Goal: Transaction & Acquisition: Subscribe to service/newsletter

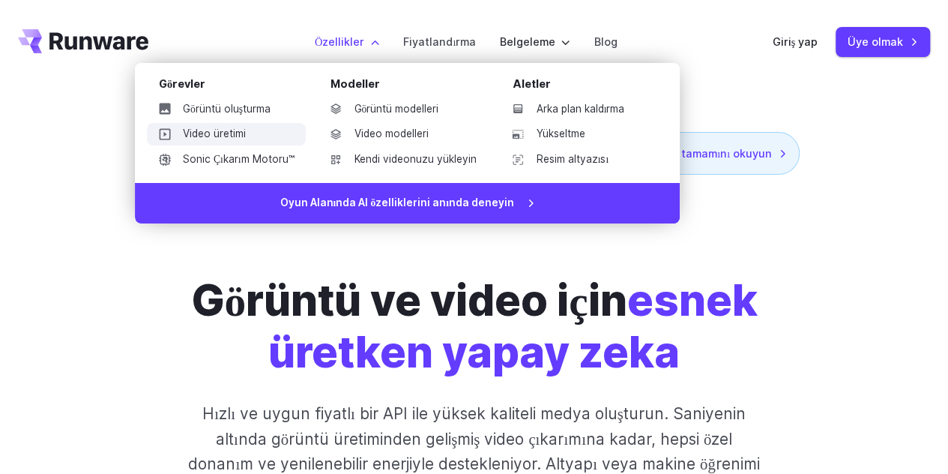
click at [252, 131] on link "Video üretimi" at bounding box center [227, 134] width 160 height 22
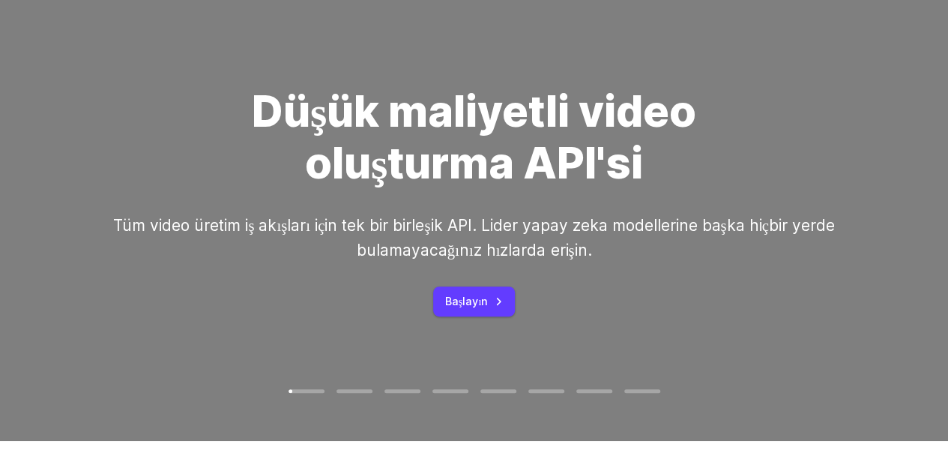
scroll to position [150, 0]
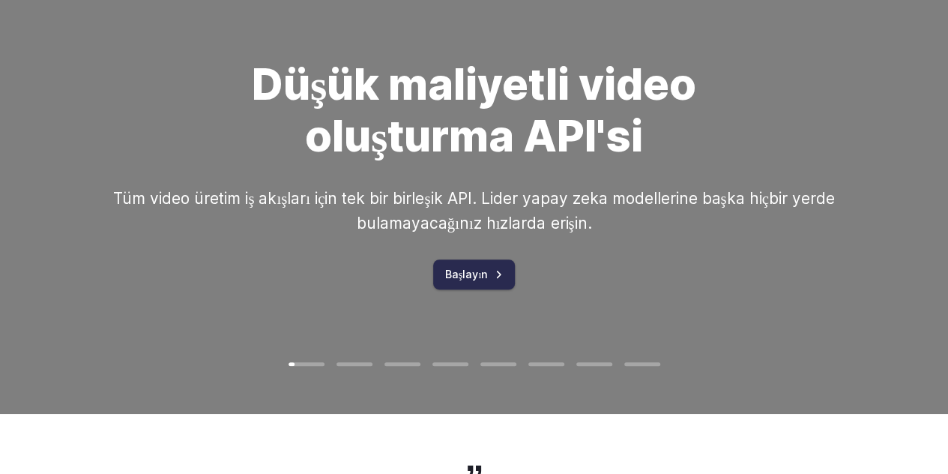
click at [468, 273] on font "Başlayın" at bounding box center [466, 273] width 43 height 13
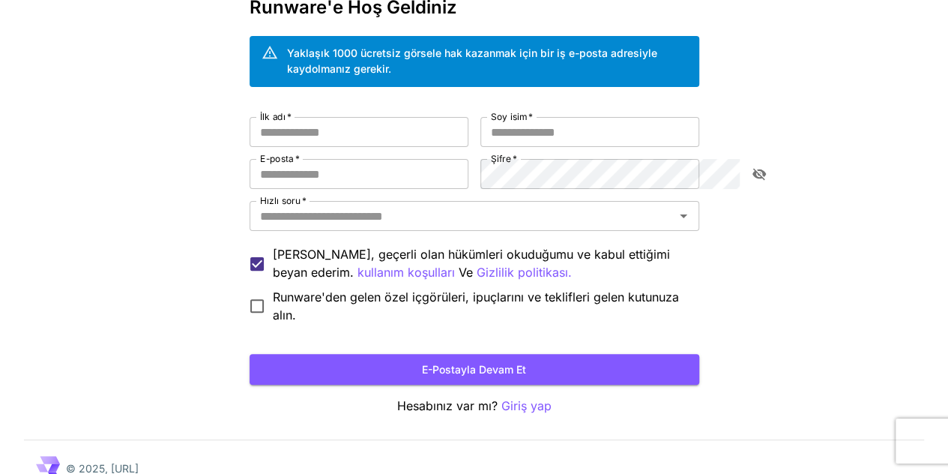
scroll to position [90, 0]
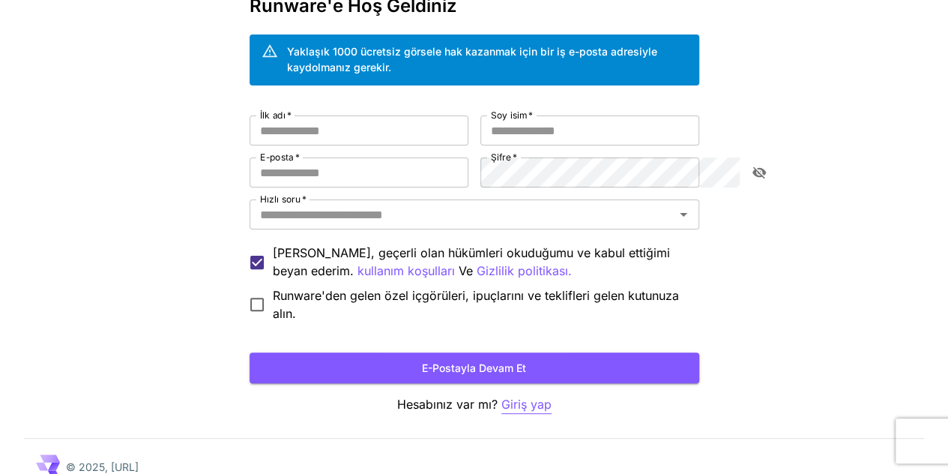
click at [536, 396] on font "Giriş yap" at bounding box center [526, 403] width 50 height 15
